Goal: Task Accomplishment & Management: Use online tool/utility

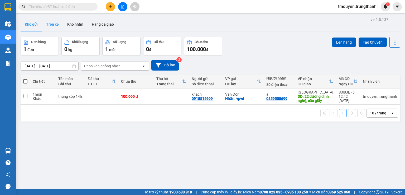
click at [59, 29] on button "Trên xe" at bounding box center [52, 24] width 21 height 13
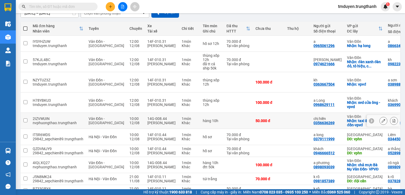
scroll to position [75, 0]
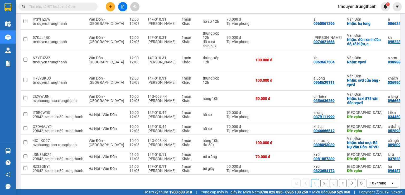
click at [322, 179] on button "2" at bounding box center [325, 183] width 8 height 8
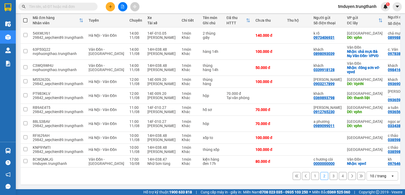
click at [313, 176] on button "1" at bounding box center [315, 176] width 8 height 8
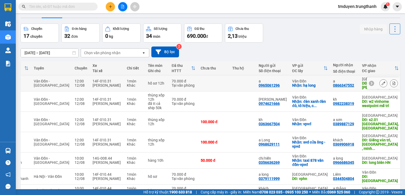
scroll to position [0, 0]
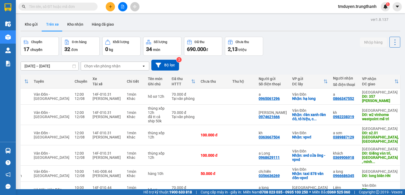
click at [32, 31] on div at bounding box center [211, 31] width 380 height 1
click at [32, 29] on button "Kho gửi" at bounding box center [31, 24] width 21 height 13
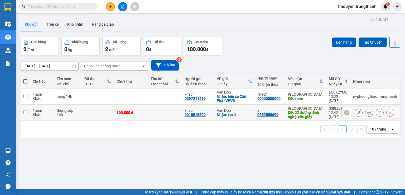
click at [25, 111] on input "checkbox" at bounding box center [25, 112] width 4 height 4
checkbox input "true"
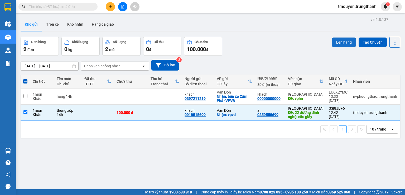
click at [336, 43] on button "Lên hàng" at bounding box center [344, 42] width 24 height 10
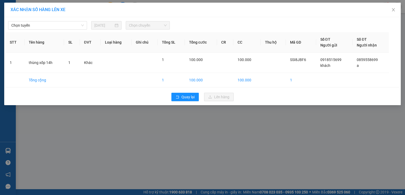
click at [49, 21] on div "Chọn tuyến [DATE] Chọn chuyến" at bounding box center [203, 23] width 394 height 11
click at [47, 26] on span "Chọn tuyến" at bounding box center [47, 25] width 73 height 8
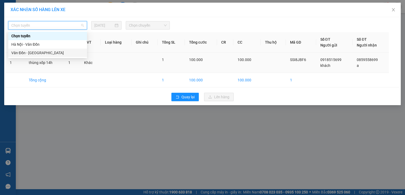
click at [47, 53] on div "Vân Đồn - [GEOGRAPHIC_DATA]" at bounding box center [47, 53] width 73 height 6
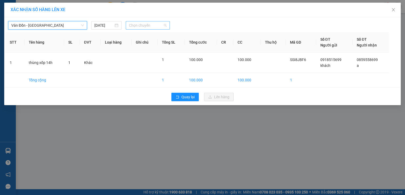
click at [143, 26] on span "Chọn chuyến" at bounding box center [148, 25] width 38 height 8
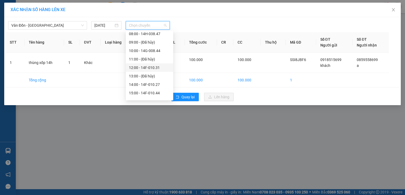
scroll to position [62, 0]
click at [144, 76] on div "14:00 - 14F-010.27" at bounding box center [149, 76] width 41 height 6
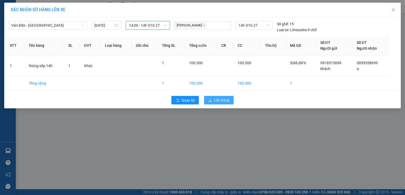
click at [211, 97] on button "Lên hàng" at bounding box center [219, 100] width 30 height 8
